Goal: Information Seeking & Learning: Learn about a topic

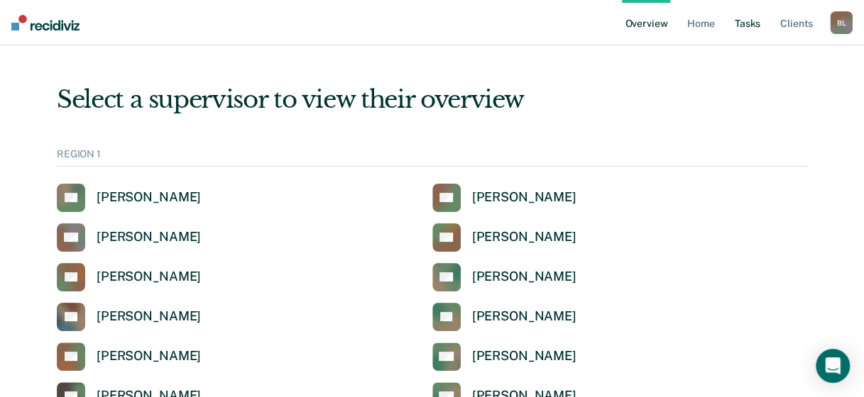
click at [758, 20] on link "Tasks" at bounding box center [747, 22] width 31 height 45
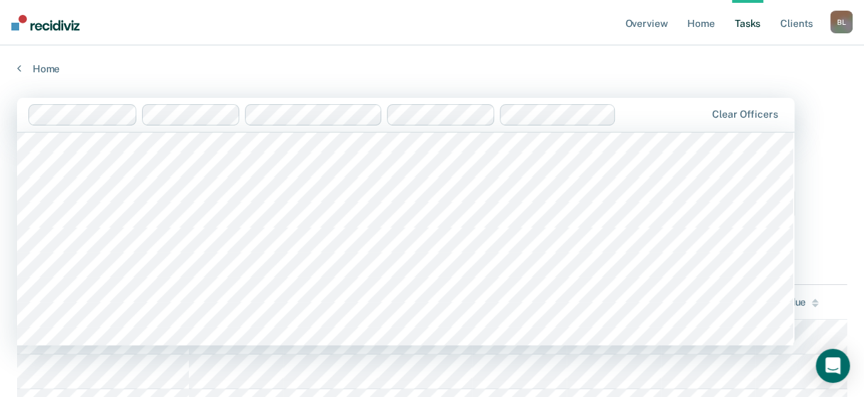
scroll to position [922, 0]
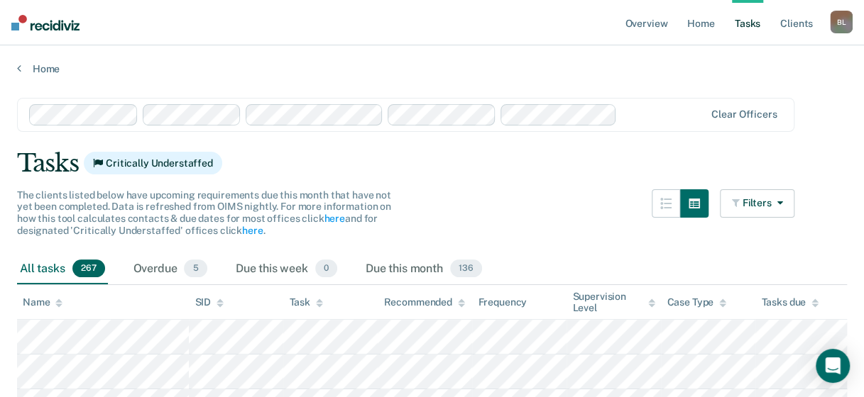
click at [199, 55] on div "Home" at bounding box center [432, 60] width 864 height 30
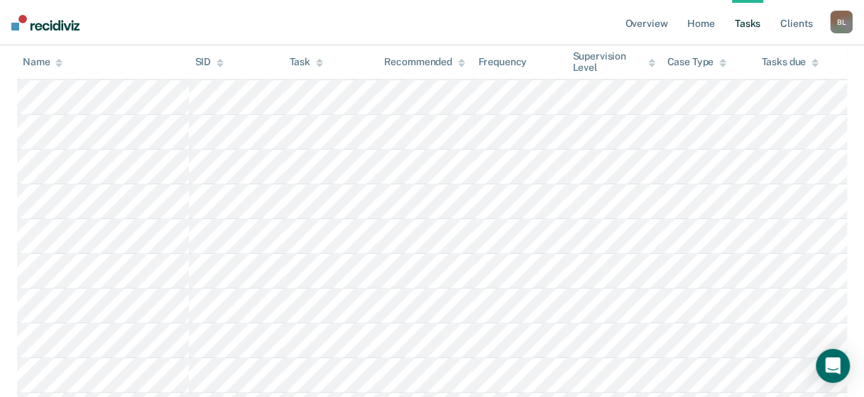
scroll to position [355, 0]
click at [683, 25] on ul "Overview Home Tasks Client s" at bounding box center [726, 22] width 208 height 45
click at [705, 25] on link "Home" at bounding box center [700, 22] width 33 height 45
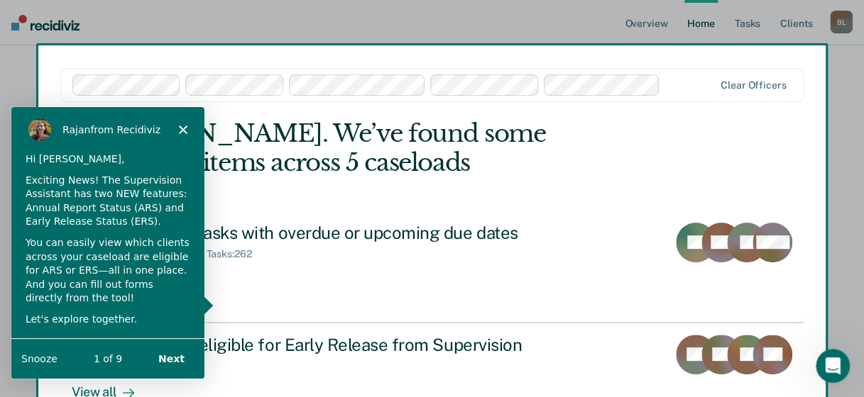
click at [192, 133] on div "[PERSON_NAME] from Recidiviz" at bounding box center [107, 128] width 193 height 45
click at [187, 130] on div "[PERSON_NAME] from Recidiviz" at bounding box center [107, 128] width 193 height 45
click at [186, 129] on icon "Close" at bounding box center [182, 129] width 9 height 9
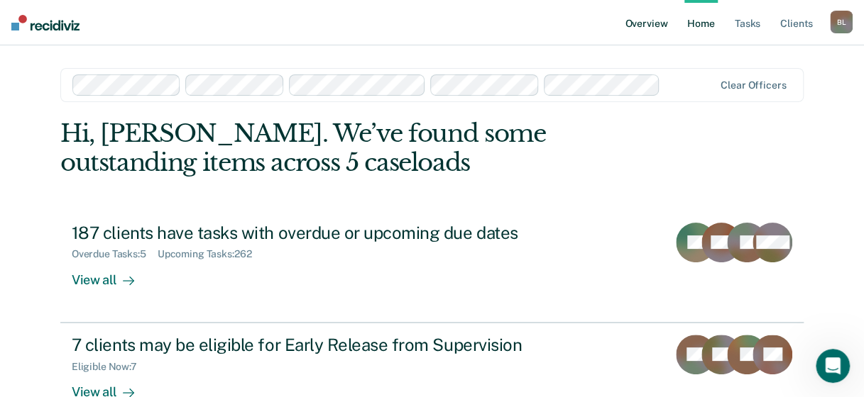
click at [654, 28] on link "Overview" at bounding box center [646, 22] width 48 height 45
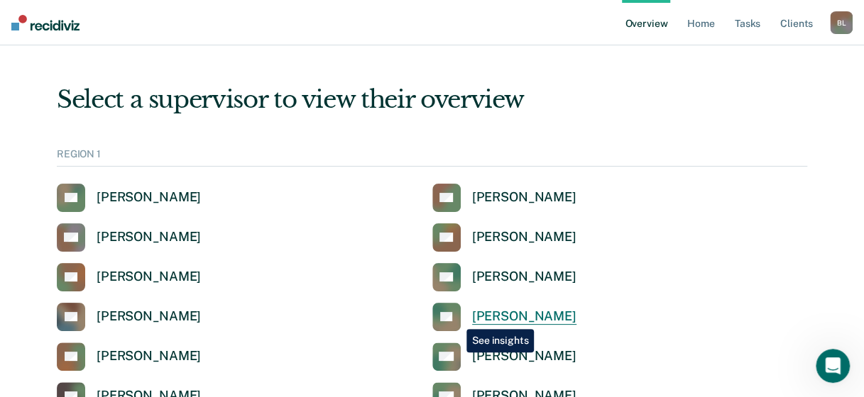
click at [456, 319] on icon at bounding box center [444, 326] width 40 height 31
